Goal: Download file/media

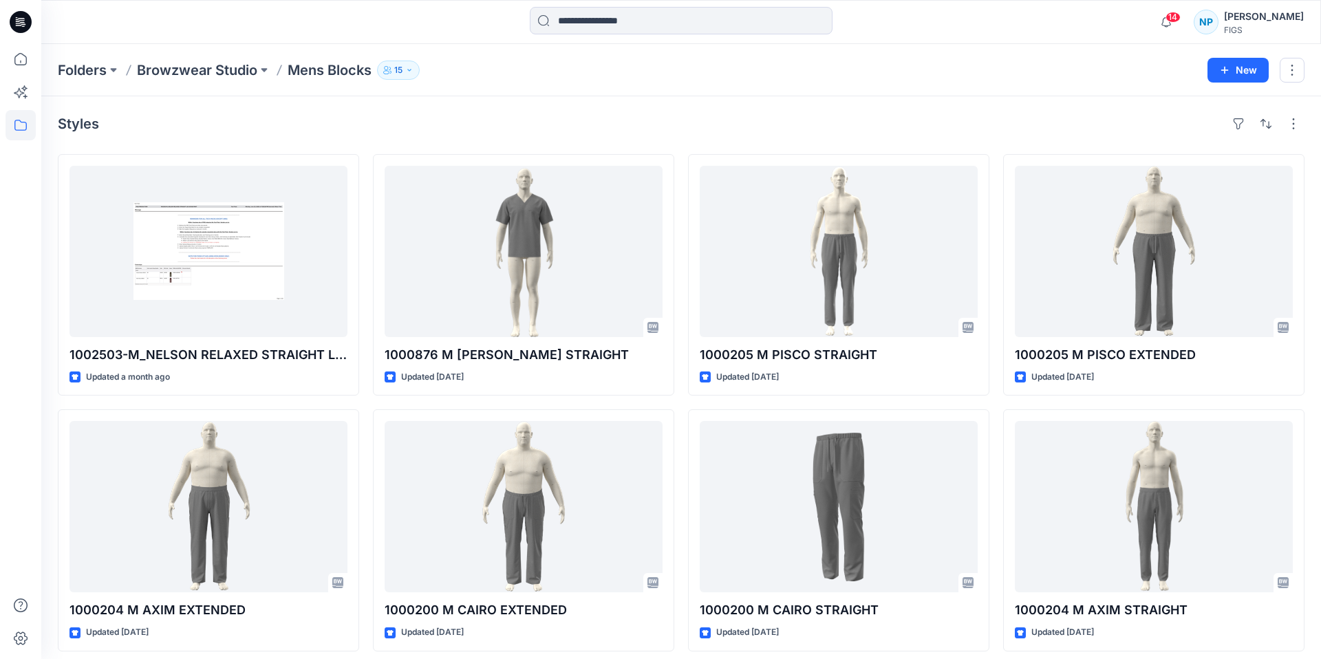
click at [22, 28] on icon at bounding box center [21, 22] width 22 height 22
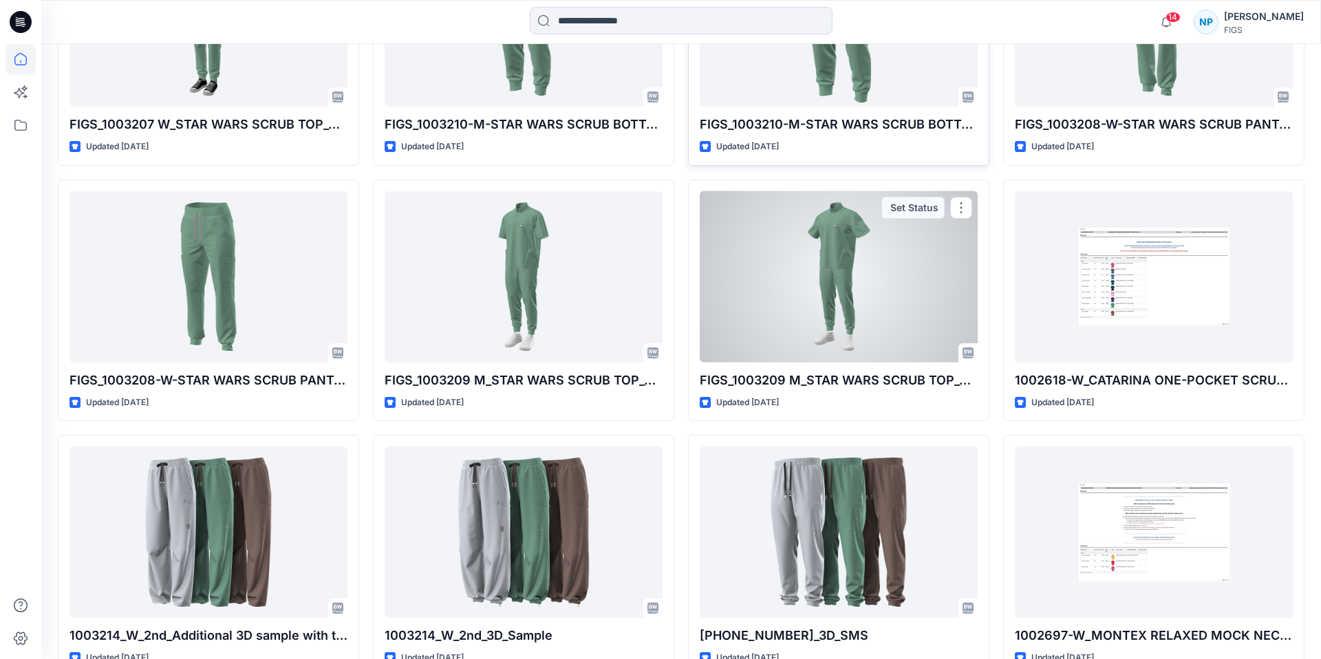
scroll to position [1070, 0]
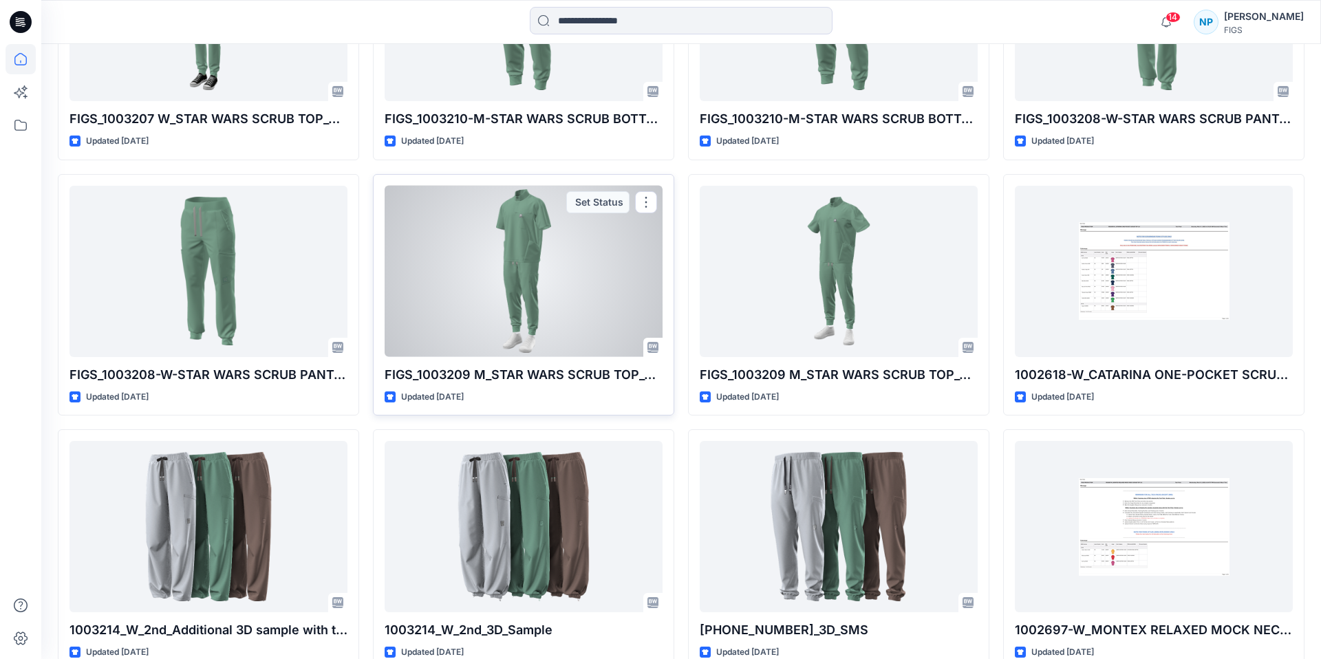
click at [521, 284] on div at bounding box center [524, 271] width 278 height 171
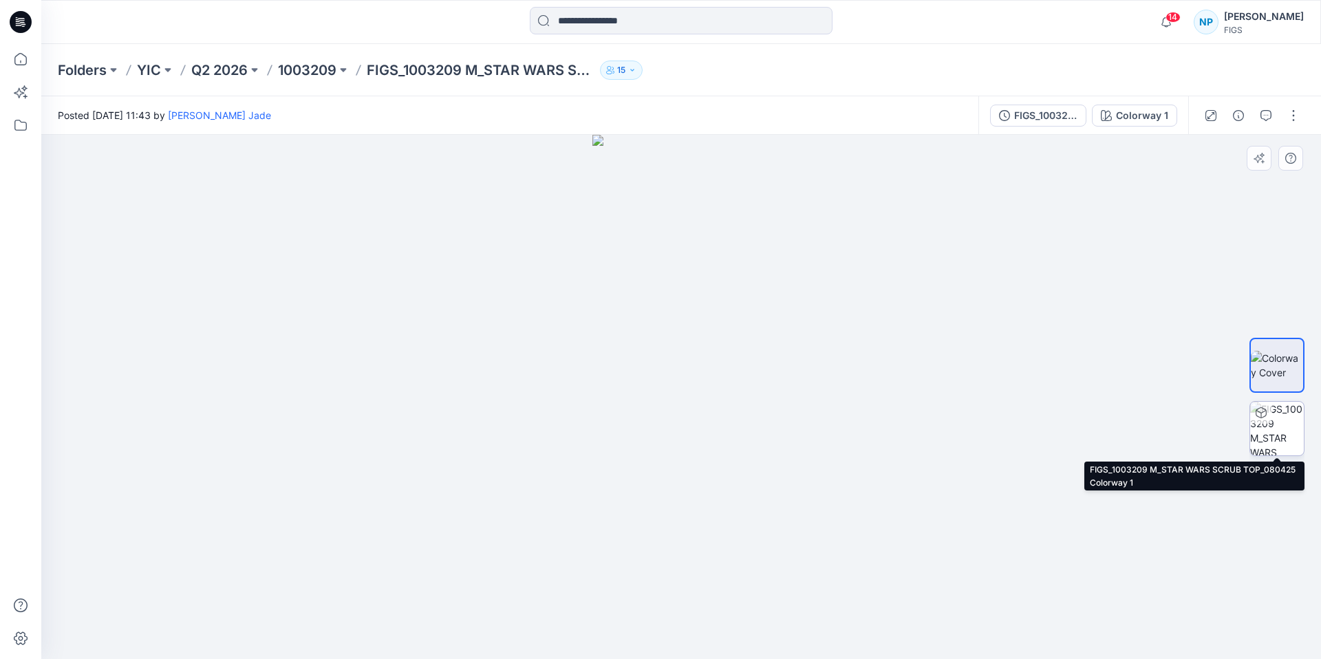
click at [1279, 426] on img at bounding box center [1277, 429] width 54 height 54
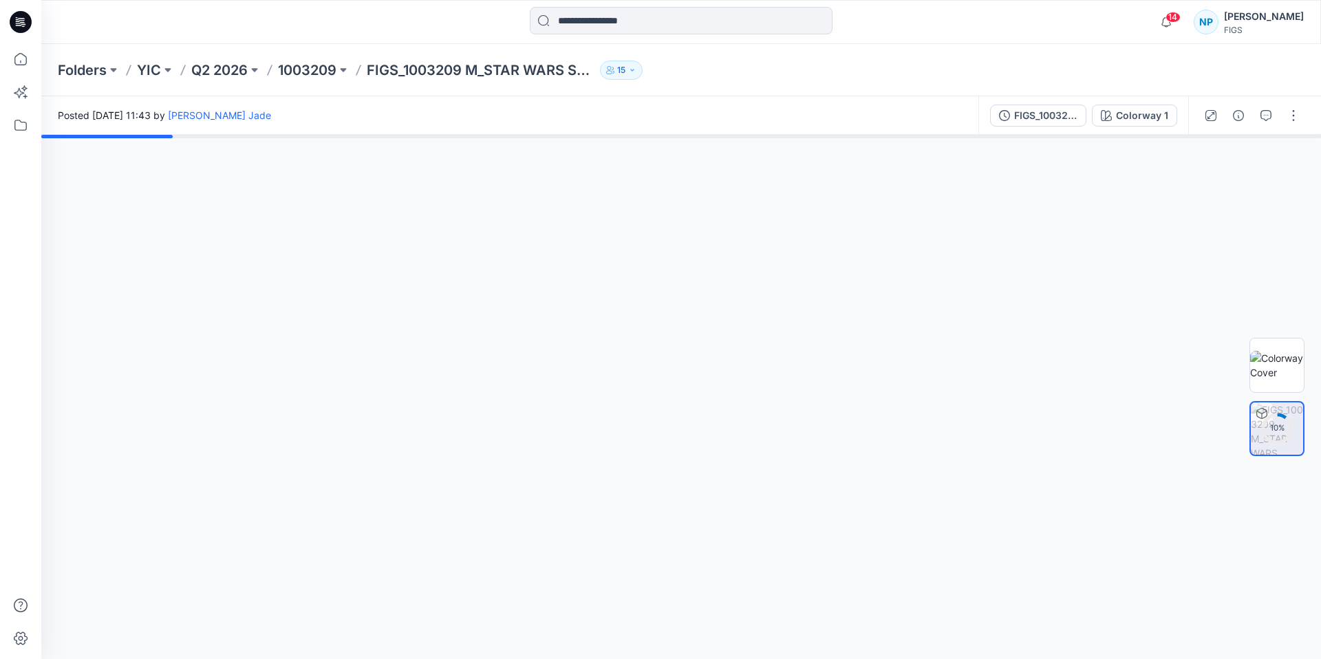
click at [733, 371] on div at bounding box center [680, 397] width 1279 height 524
click at [709, 0] on html "14 Notifications [PERSON_NAME] shared 1002621-W_ZAMORA JOGGER SCRUB PANT 3.0 in…" at bounding box center [660, 329] width 1321 height 659
click at [1117, 122] on div "Colorway 1" at bounding box center [1142, 115] width 52 height 15
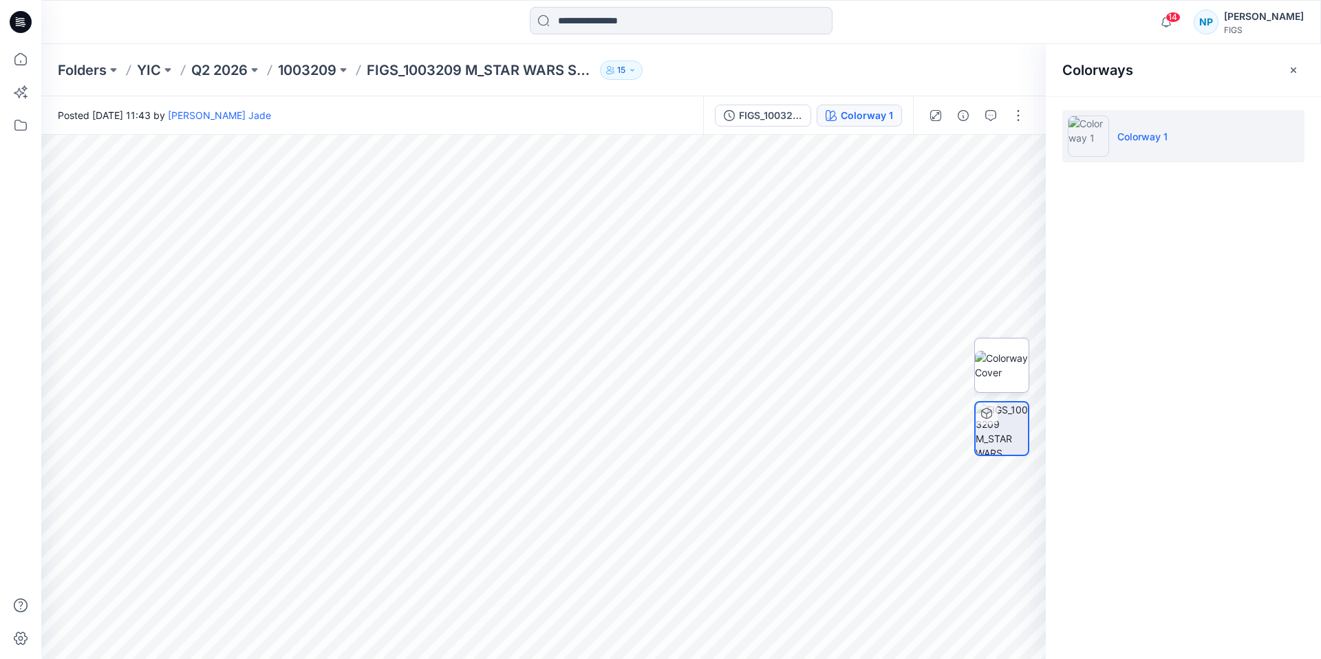
click at [992, 370] on img at bounding box center [1002, 365] width 54 height 29
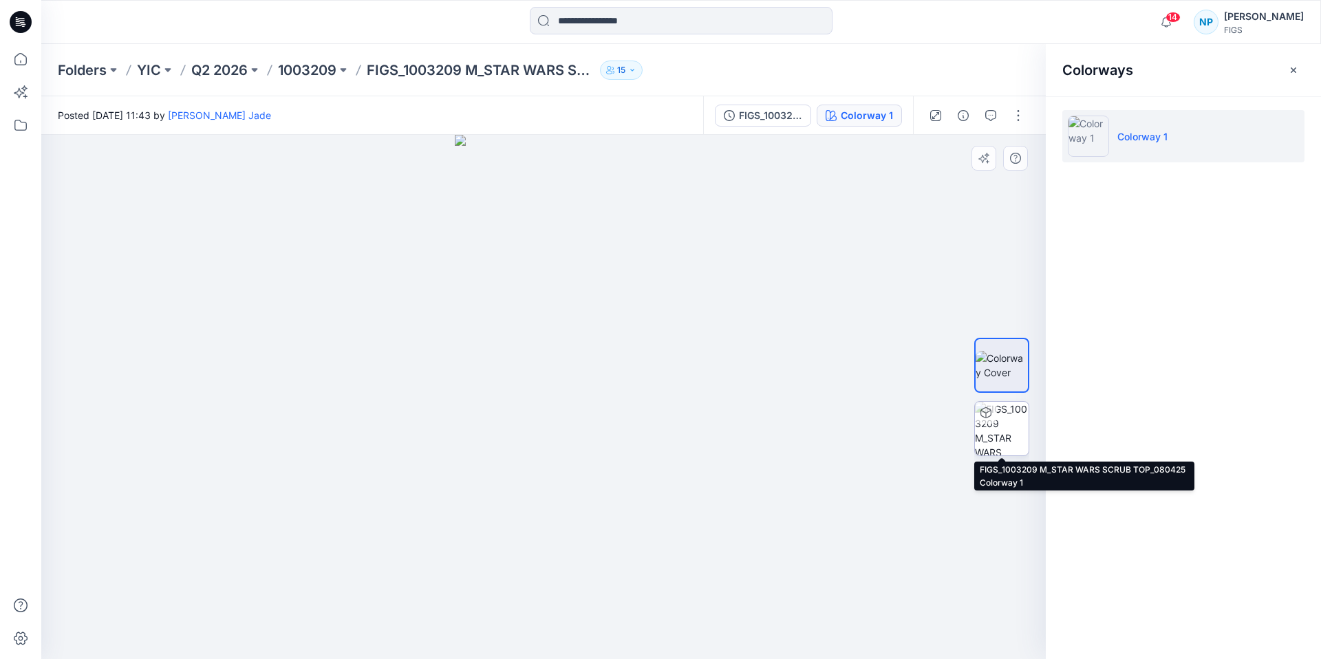
click at [1002, 414] on img at bounding box center [1002, 429] width 54 height 54
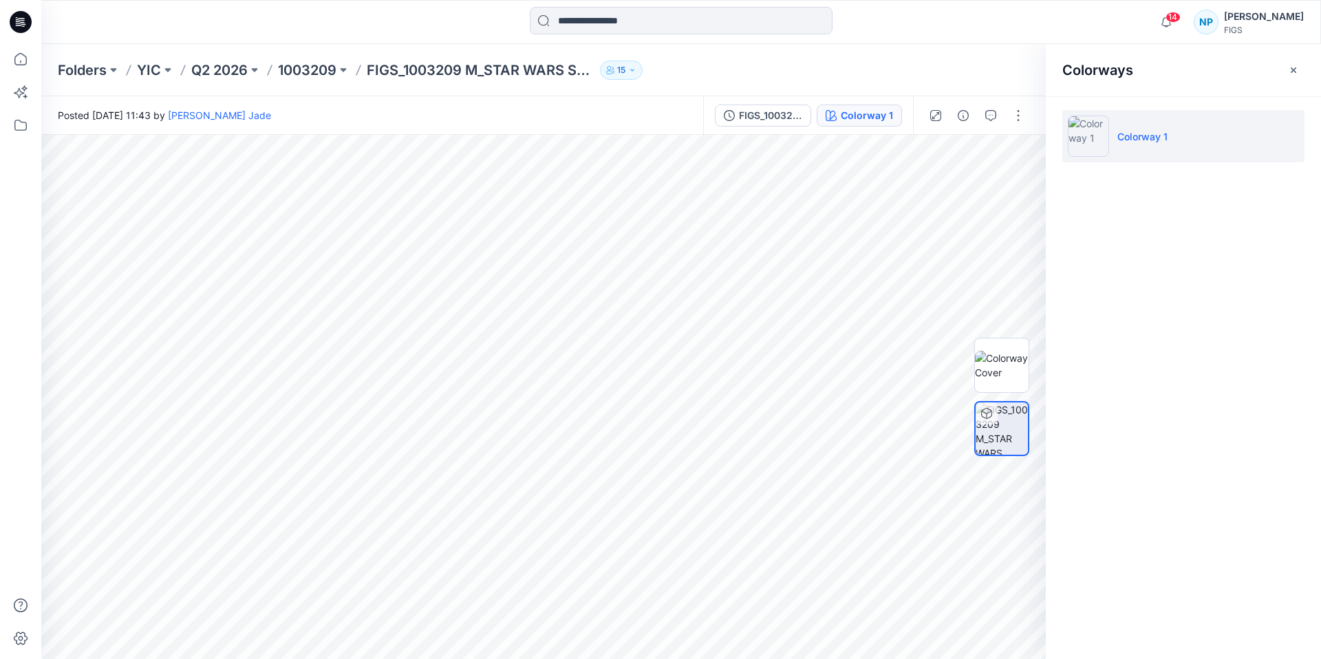
click at [1088, 142] on img at bounding box center [1088, 136] width 41 height 41
click at [1096, 130] on img at bounding box center [1088, 136] width 41 height 41
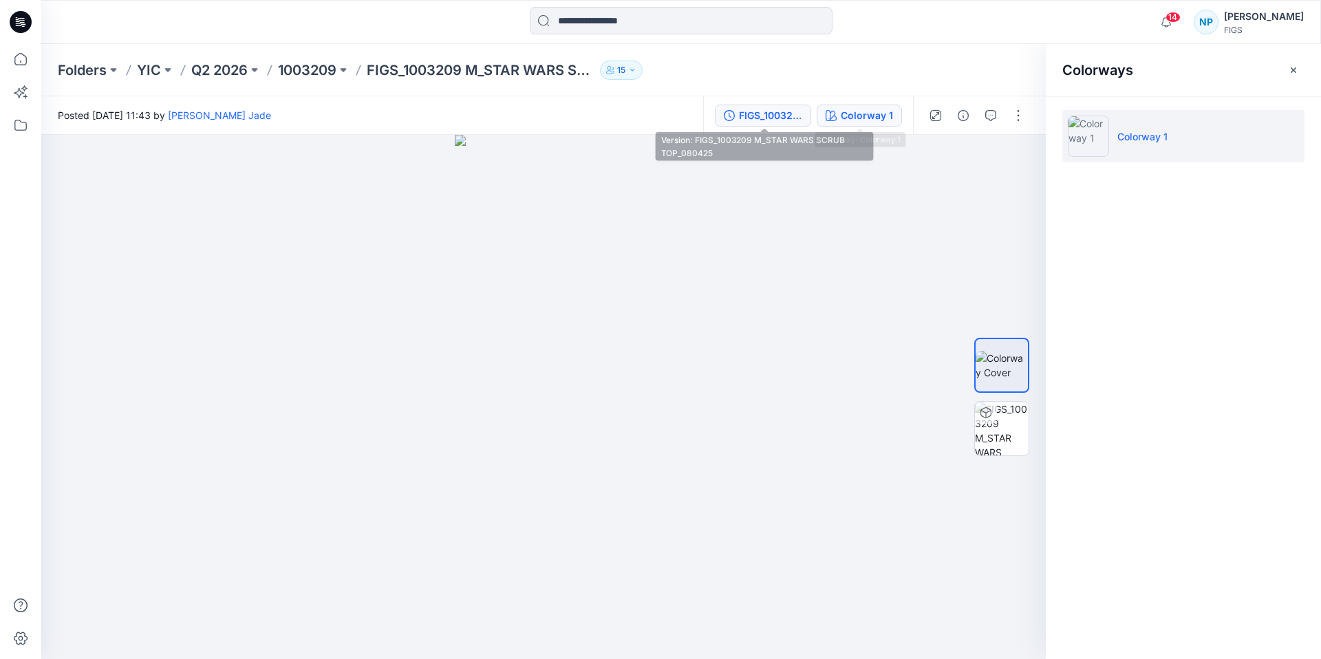
click at [759, 116] on div "FIGS_1003209 M_STAR WARS SCRUB TOP_080425" at bounding box center [770, 115] width 63 height 15
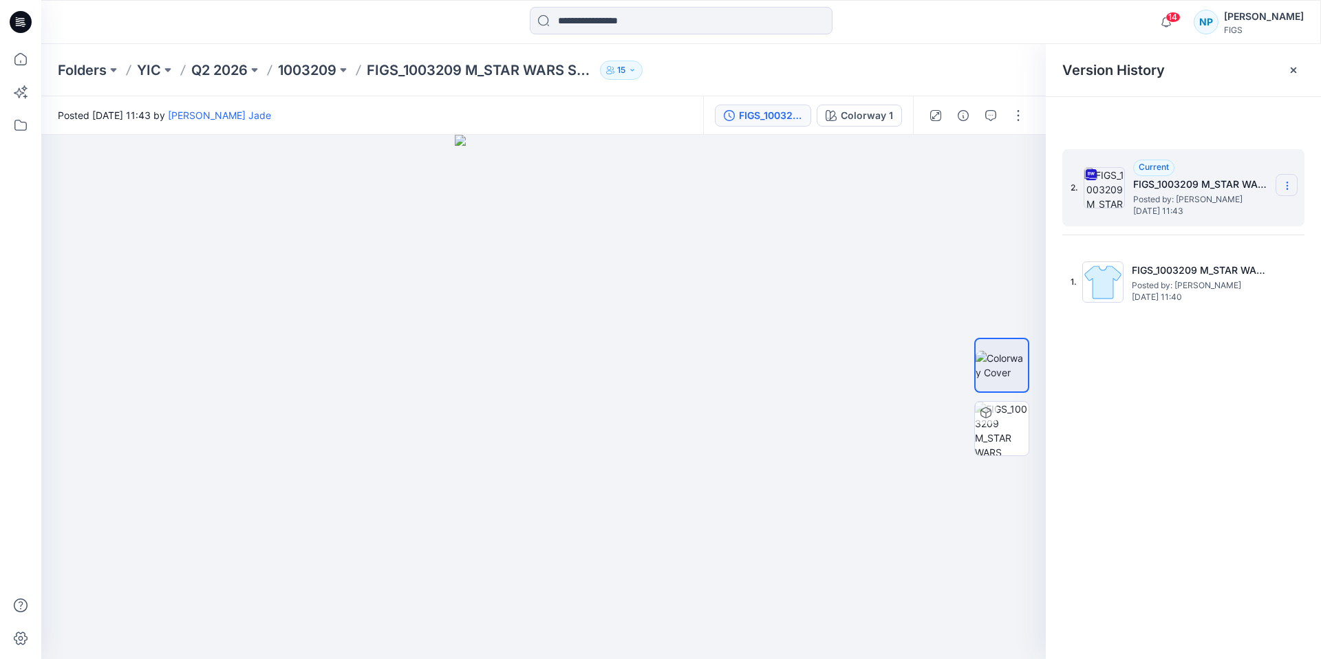
click at [1282, 182] on icon at bounding box center [1287, 185] width 11 height 11
click at [1244, 212] on span "Download Source BW File" at bounding box center [1217, 212] width 115 height 17
click at [324, 74] on p "1003209" at bounding box center [307, 70] width 58 height 19
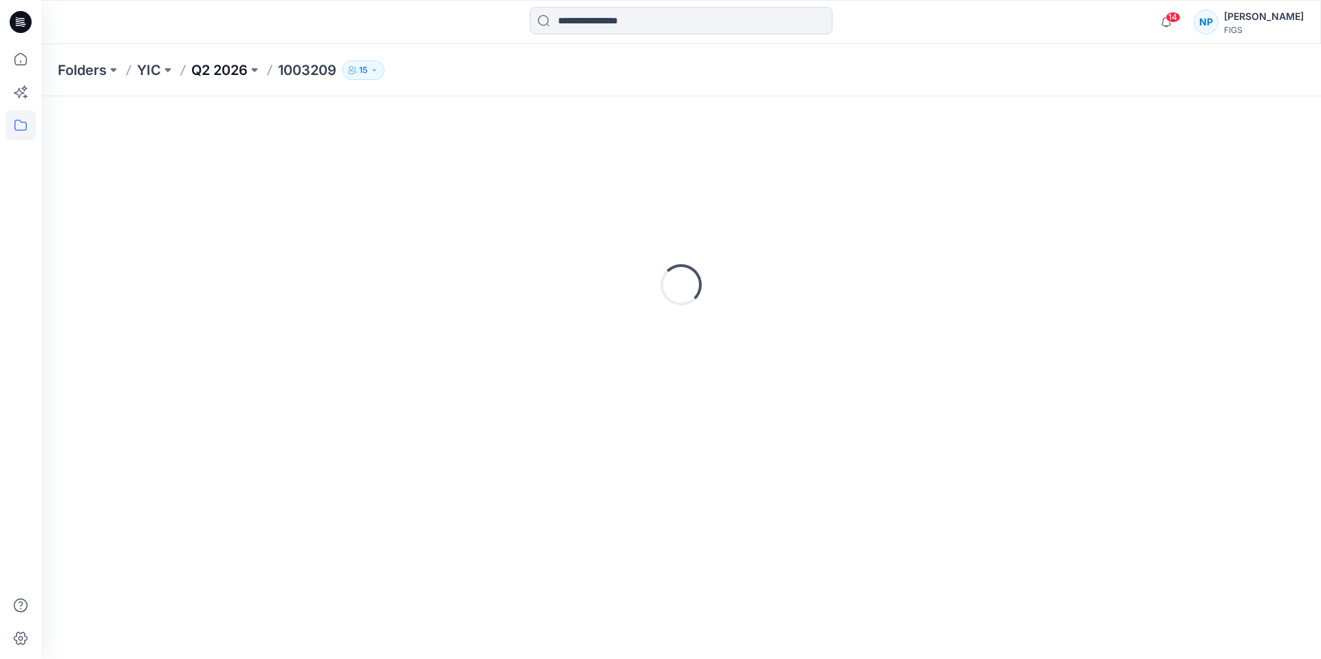
click at [219, 73] on p "Q2 2026" at bounding box center [219, 70] width 56 height 19
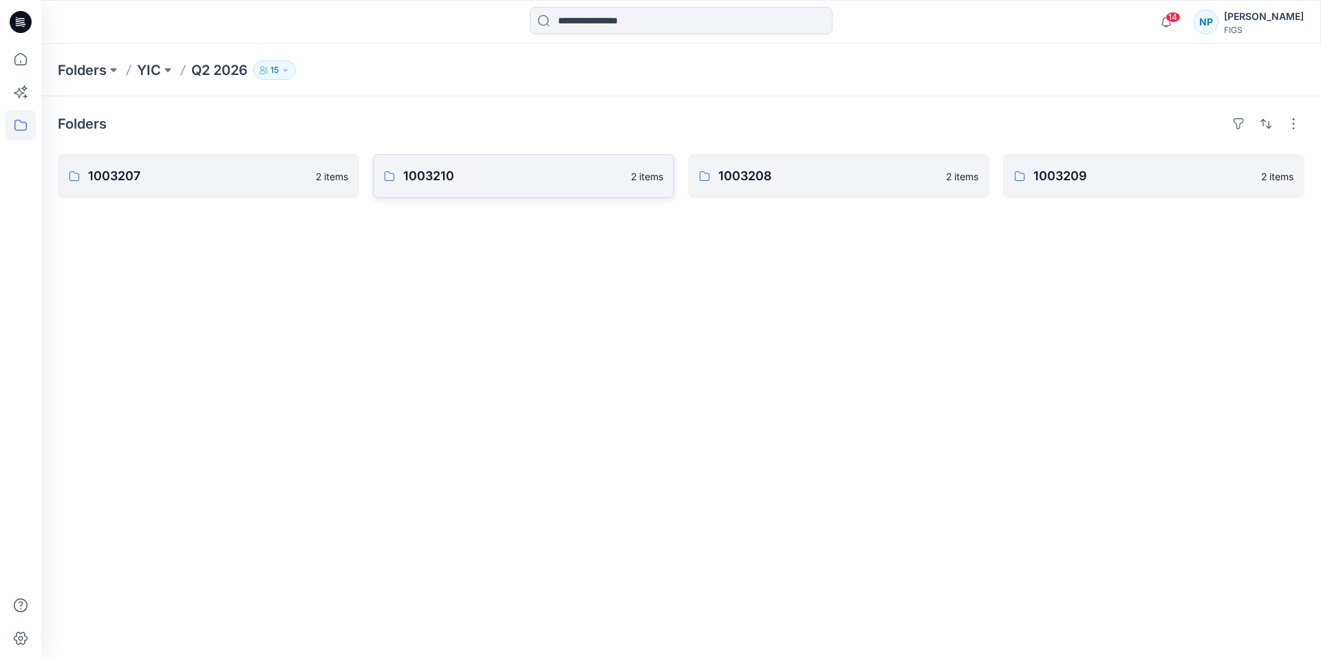
click at [481, 169] on p "1003210" at bounding box center [512, 175] width 219 height 19
